Goal: Navigation & Orientation: Go to known website

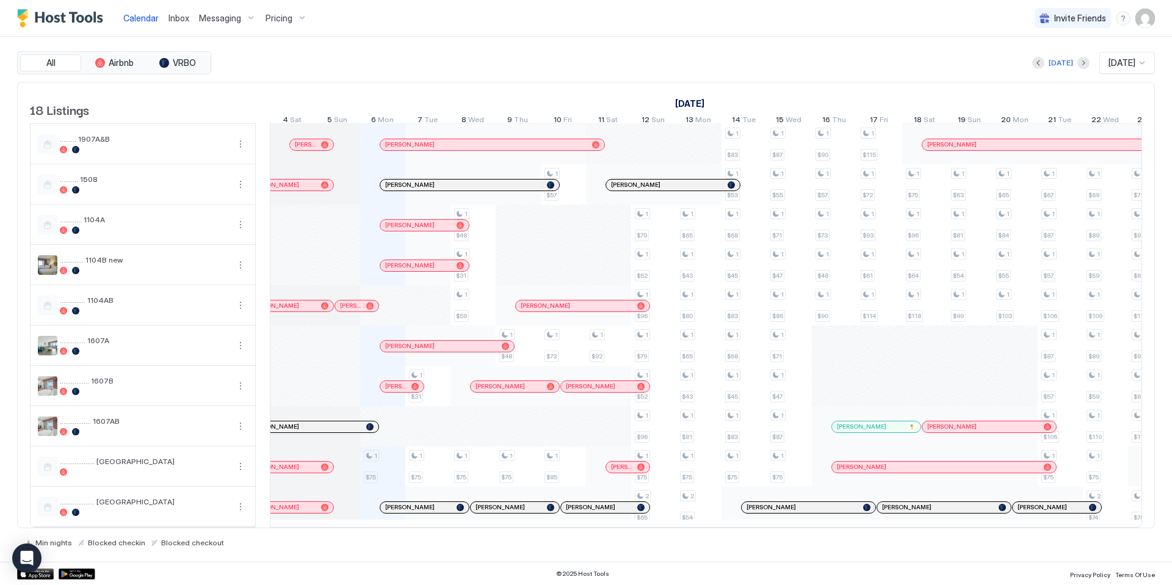
scroll to position [0, 678]
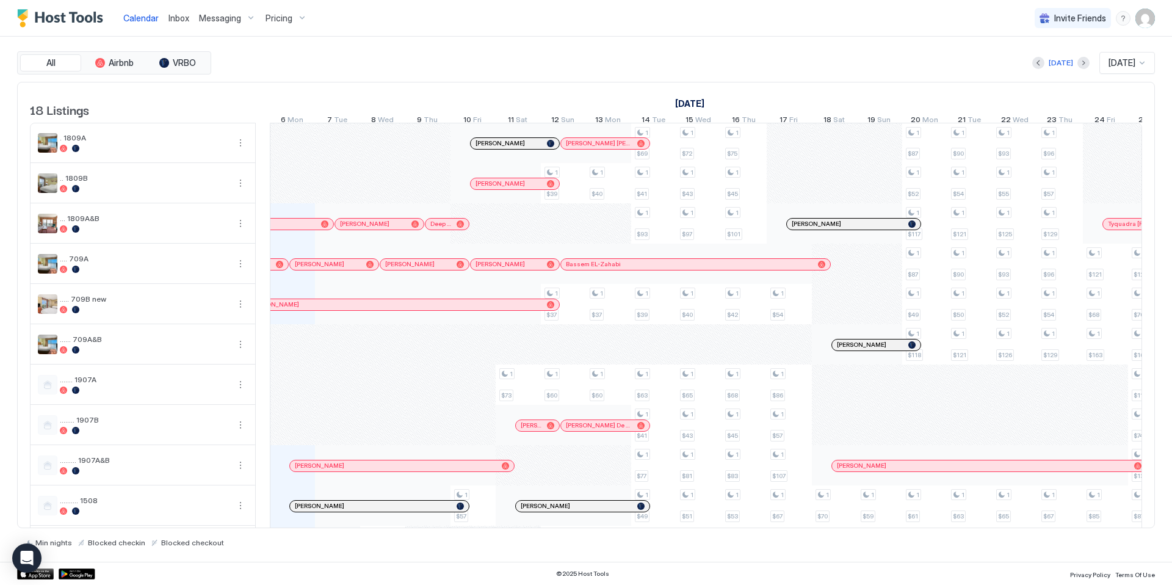
scroll to position [334, 0]
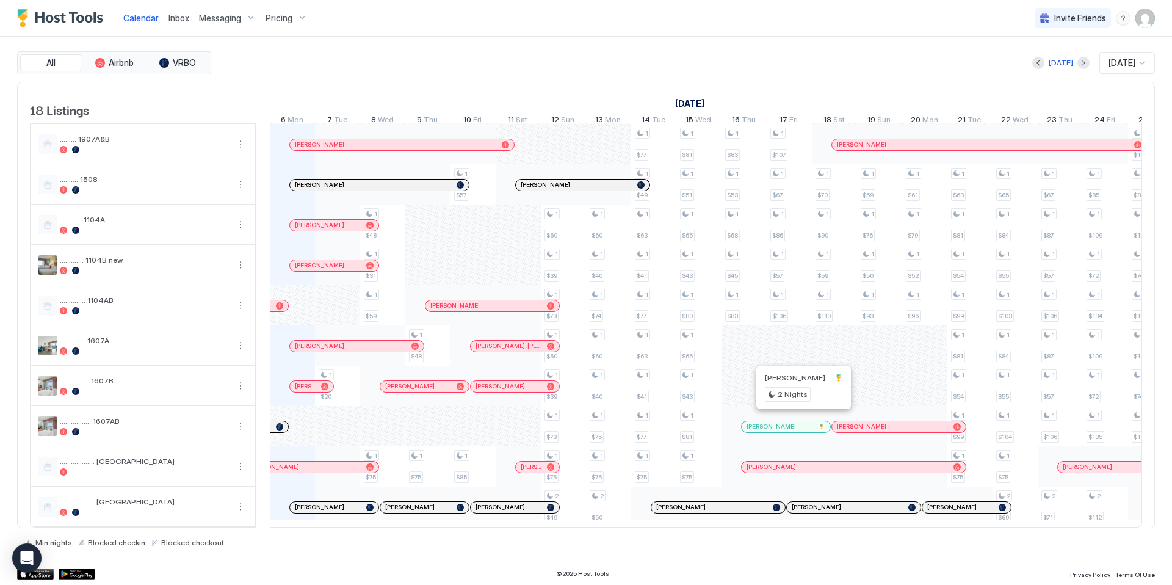
click at [796, 422] on div at bounding box center [796, 427] width 10 height 10
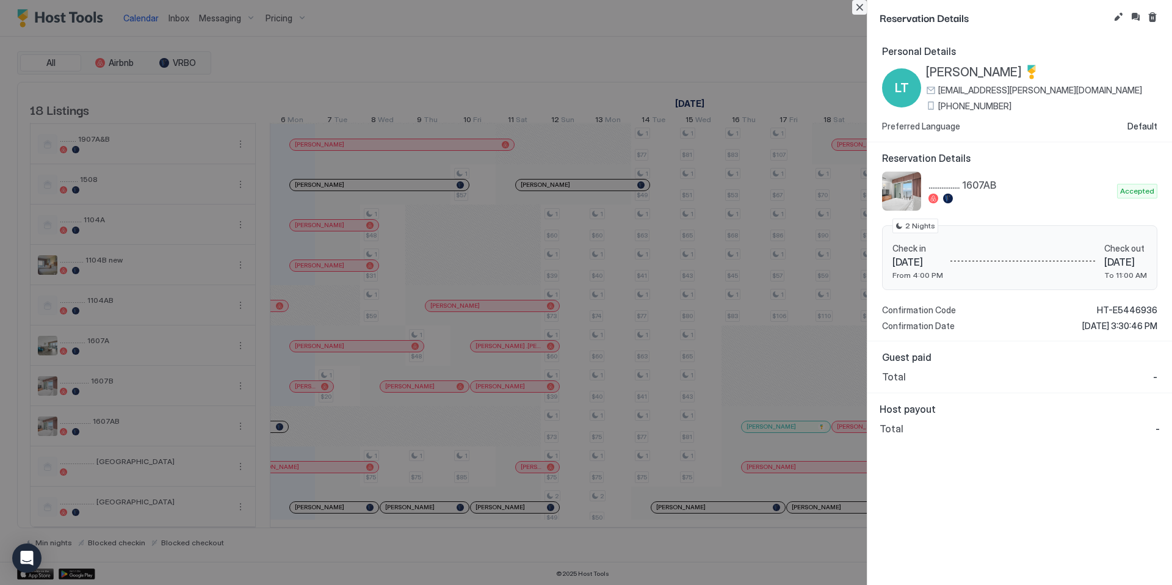
click at [860, 9] on button "Close" at bounding box center [859, 7] width 15 height 15
